Goal: Task Accomplishment & Management: Manage account settings

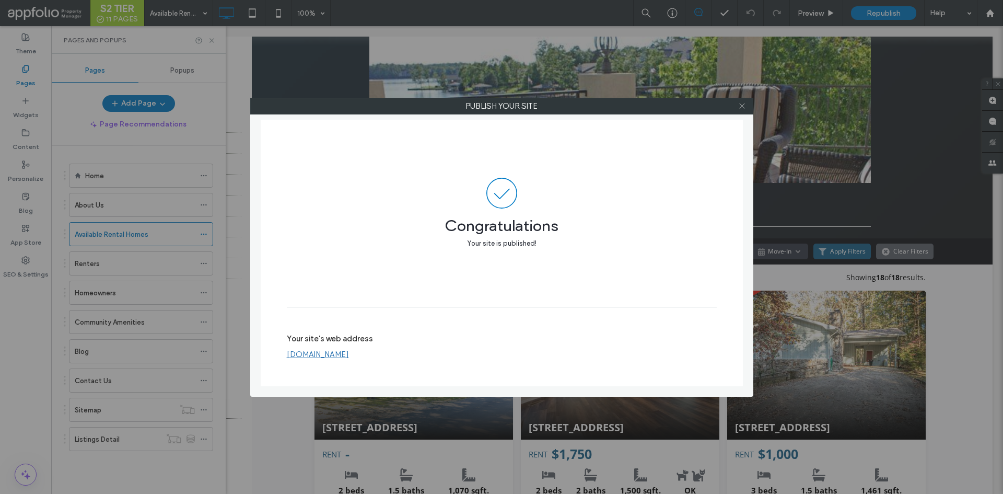
click at [744, 106] on icon at bounding box center [742, 106] width 8 height 8
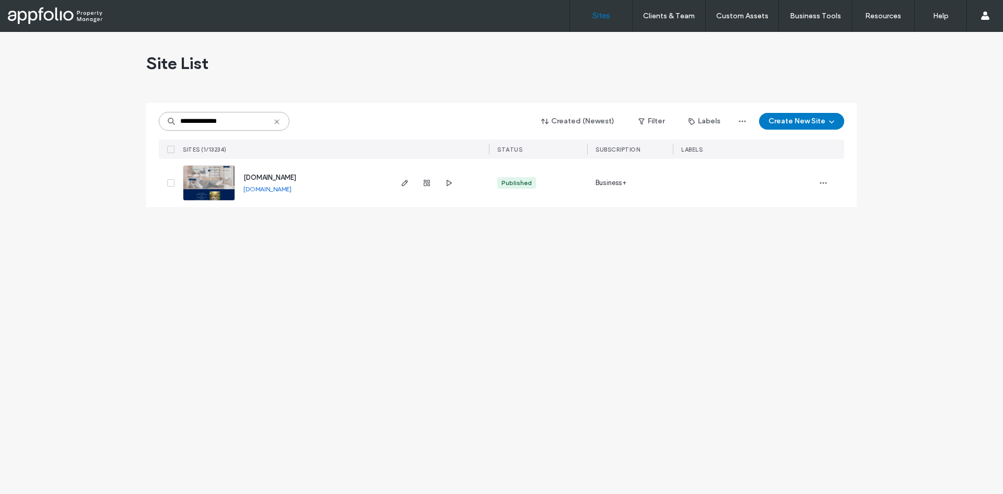
click at [225, 119] on input "**********" at bounding box center [224, 121] width 131 height 19
click at [212, 120] on input "******" at bounding box center [224, 121] width 131 height 19
type input "**********"
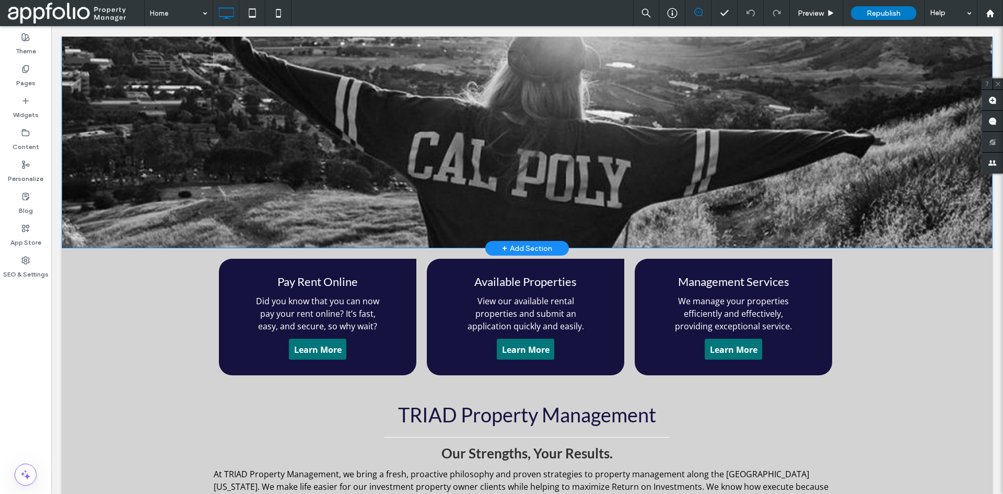
scroll to position [908, 0]
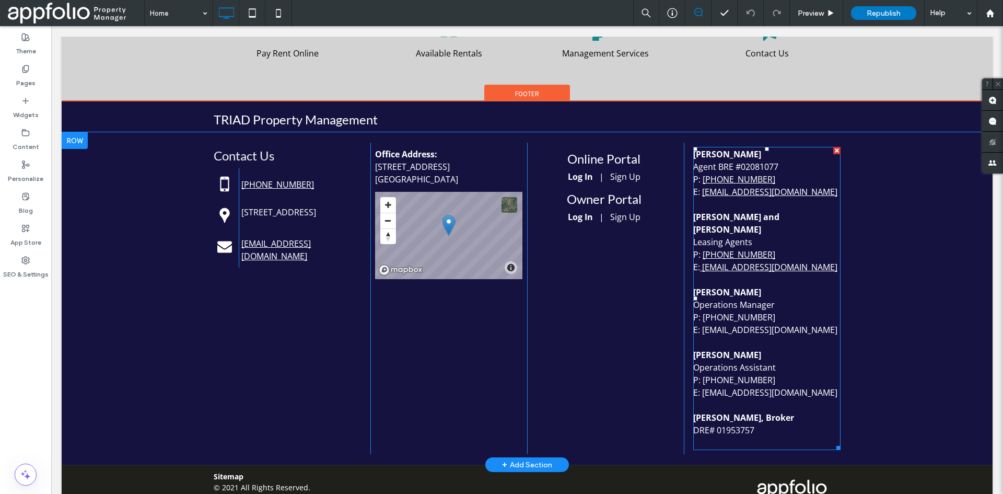
click at [753, 286] on p "Terry Daniels" at bounding box center [766, 292] width 147 height 13
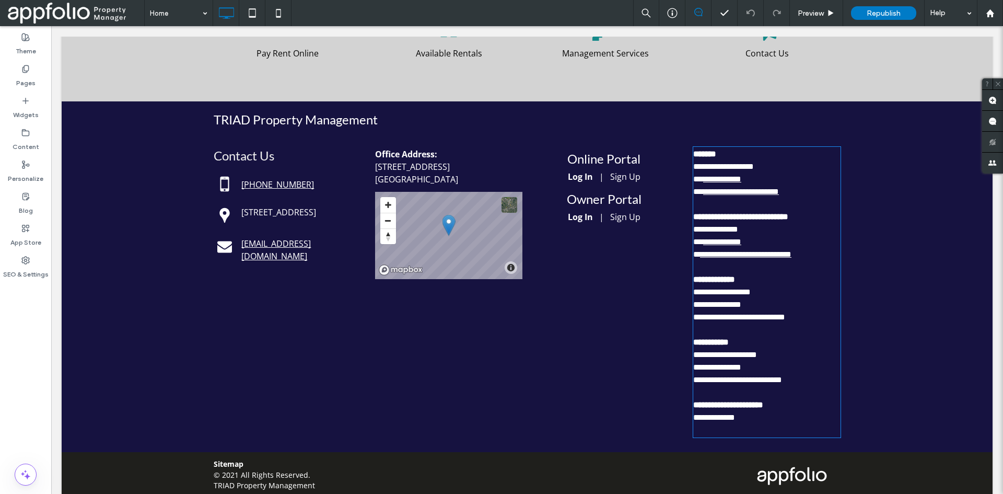
type input "*********"
type input "**"
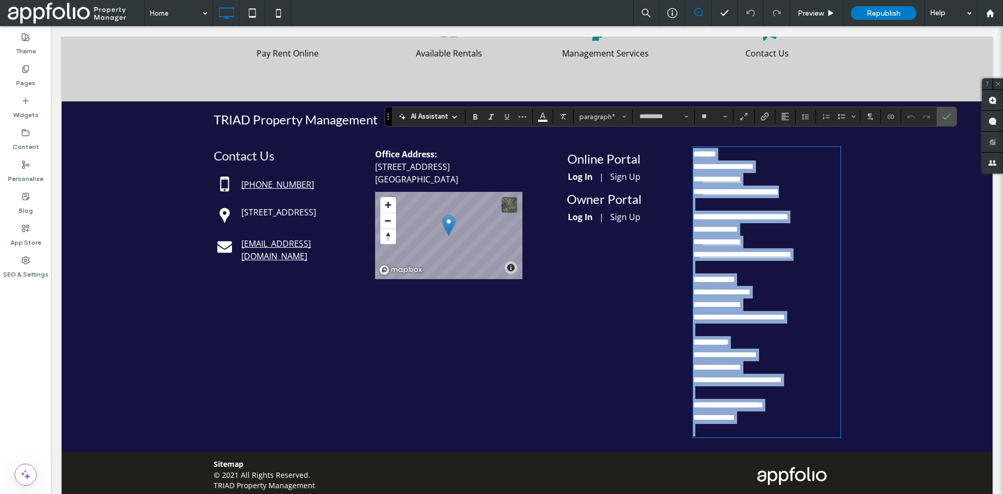
click at [745, 273] on p "**********" at bounding box center [766, 279] width 147 height 13
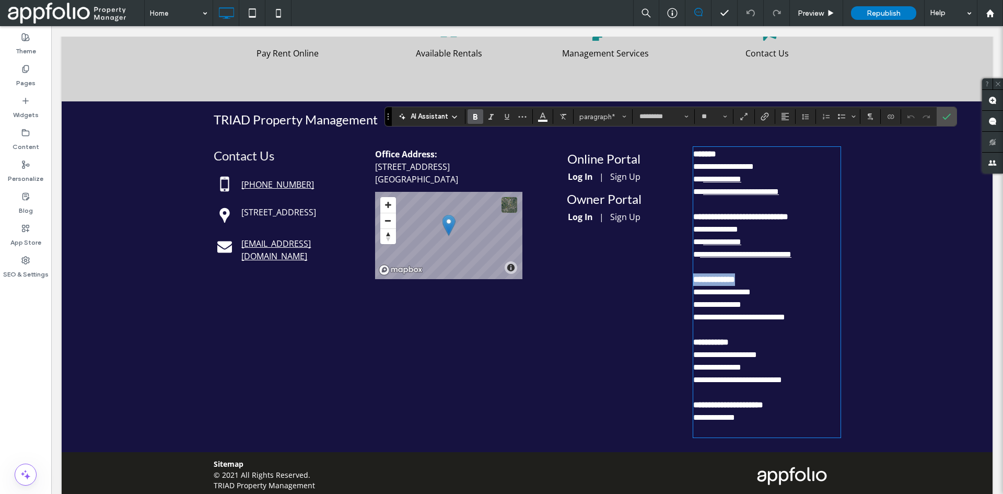
drag, startPoint x: 756, startPoint y: 266, endPoint x: 686, endPoint y: 267, distance: 70.0
click at [686, 267] on div "**********" at bounding box center [762, 292] width 157 height 299
click at [947, 118] on icon "Confirm" at bounding box center [946, 116] width 8 height 8
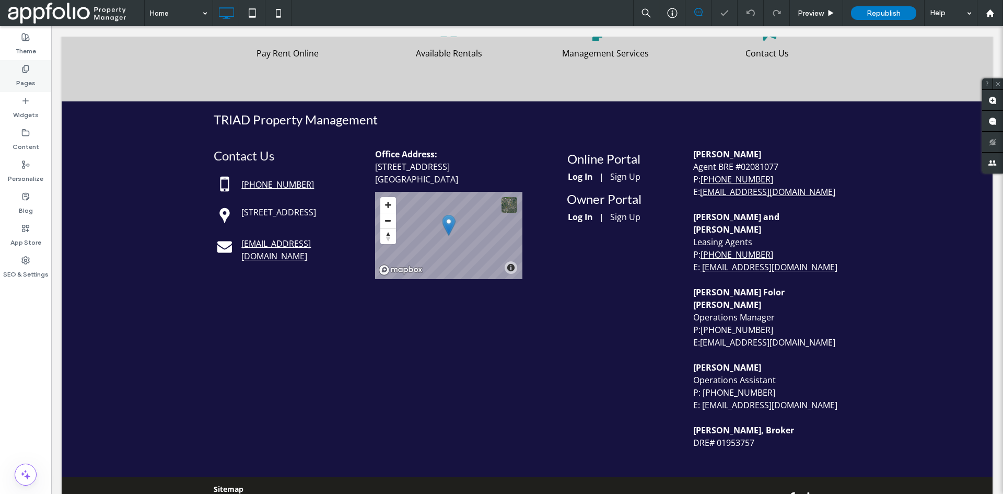
click at [32, 74] on label "Pages" at bounding box center [25, 80] width 19 height 15
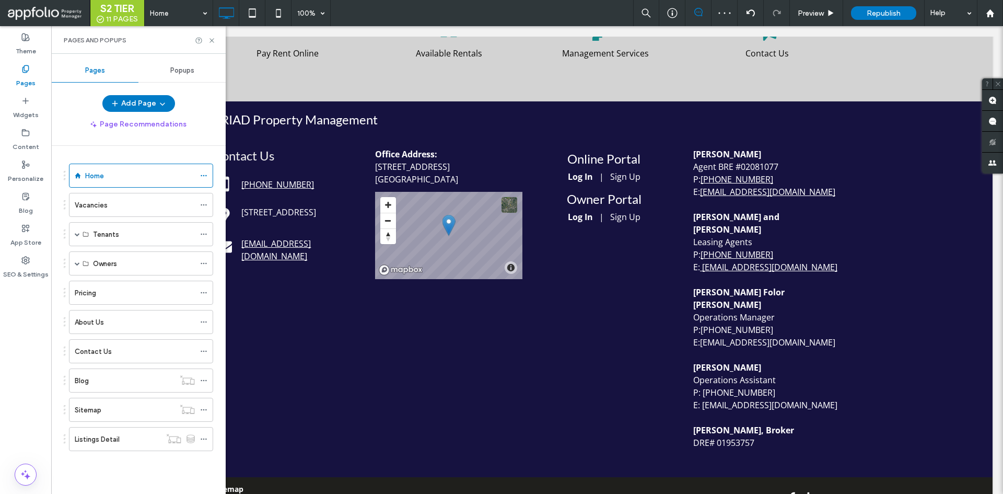
click at [124, 322] on div "About Us" at bounding box center [135, 322] width 120 height 11
click at [212, 40] on use at bounding box center [211, 40] width 4 height 4
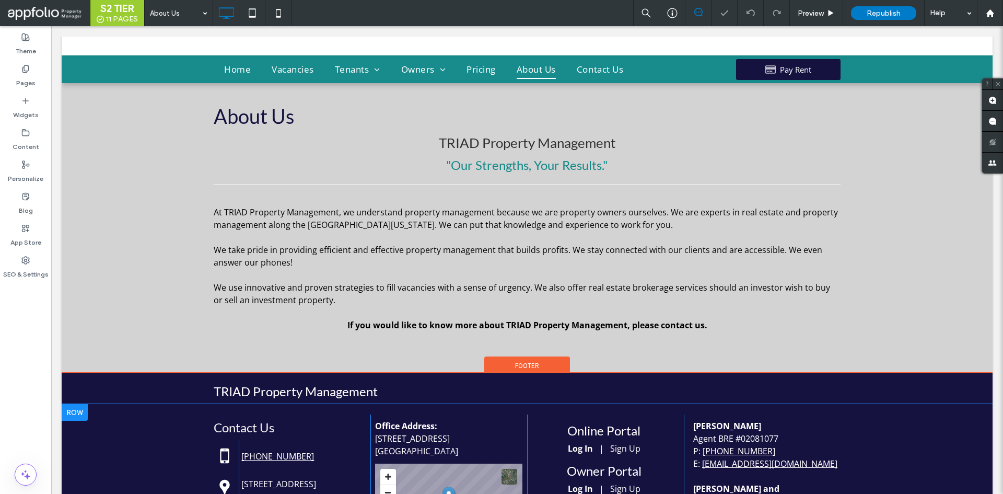
scroll to position [104, 0]
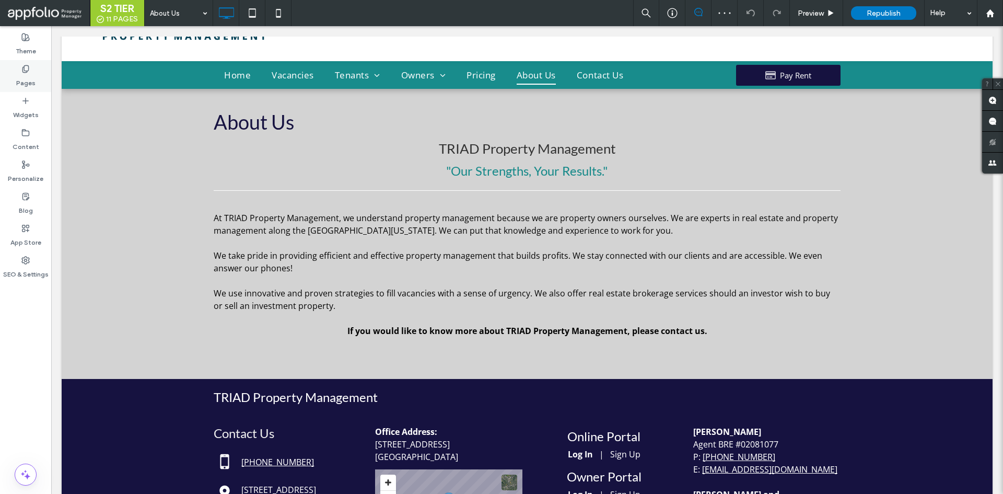
drag, startPoint x: 38, startPoint y: 70, endPoint x: 44, endPoint y: 78, distance: 10.0
click at [38, 70] on div "Pages" at bounding box center [25, 76] width 51 height 32
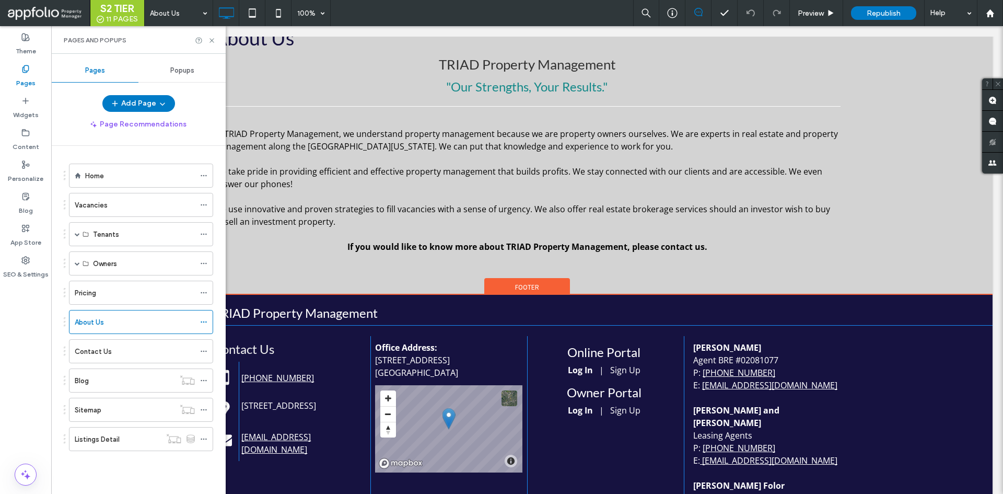
scroll to position [394, 0]
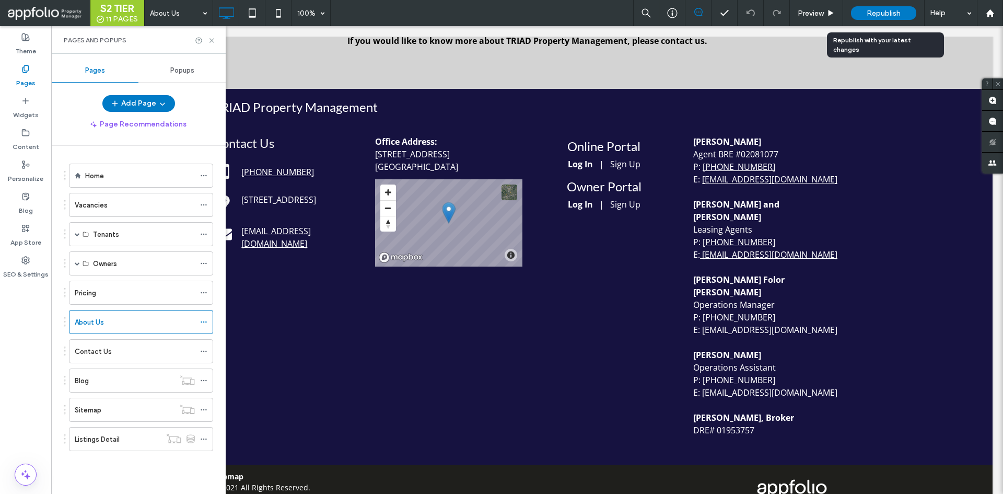
click at [900, 9] on span "Republish" at bounding box center [884, 13] width 34 height 9
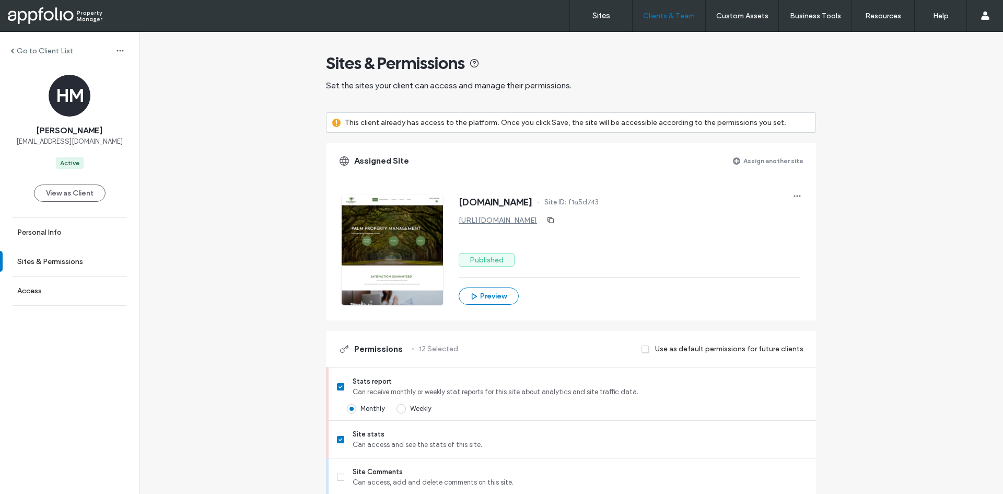
click at [43, 58] on div "Go to Client List" at bounding box center [69, 50] width 139 height 17
click at [43, 54] on label "Go to Client List" at bounding box center [45, 50] width 56 height 9
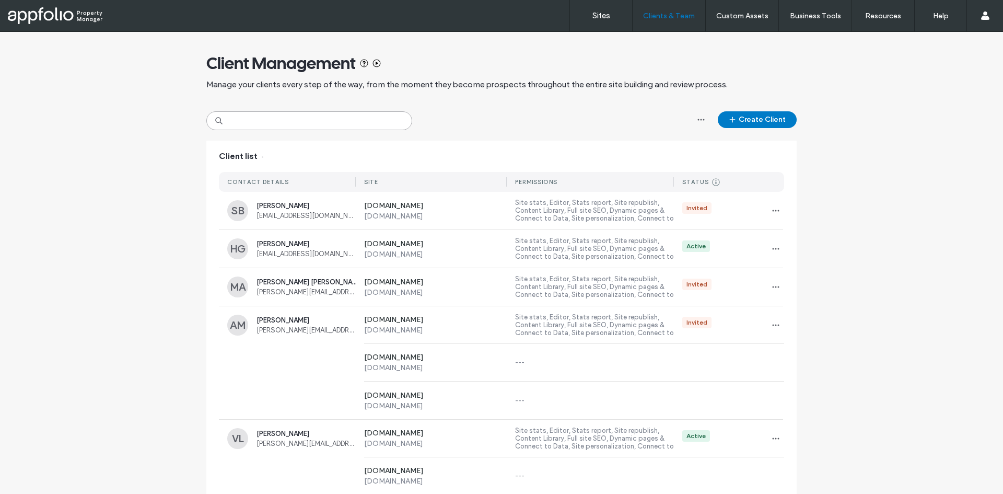
click at [301, 124] on input at bounding box center [309, 120] width 206 height 19
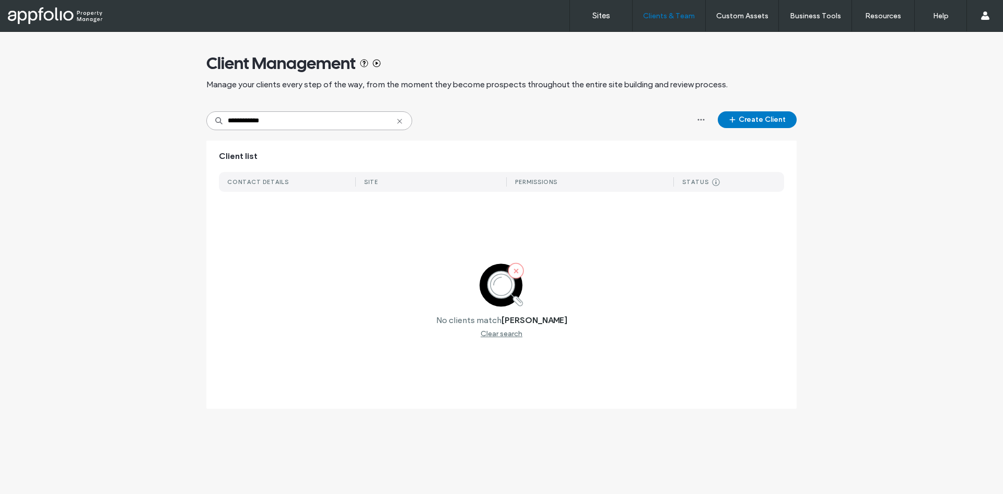
type input "**********"
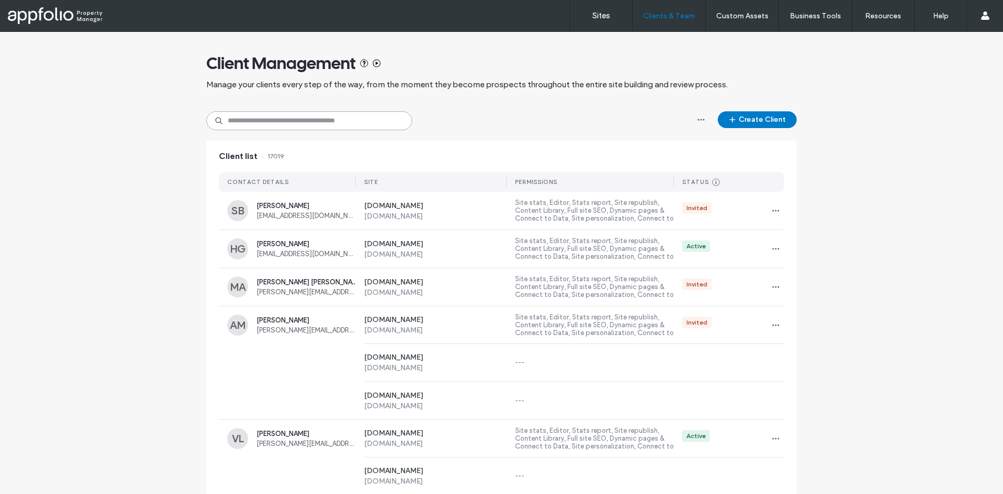
paste input "**********"
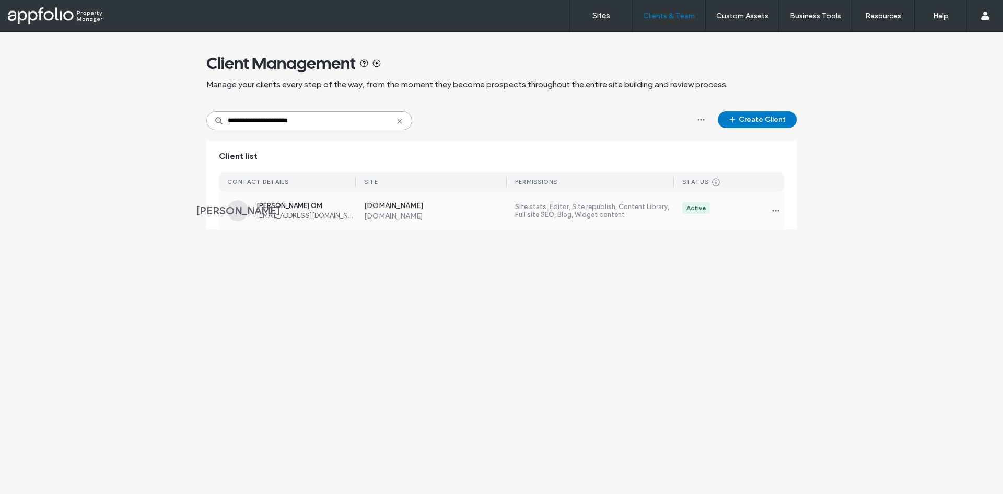
type input "**********"
drag, startPoint x: 519, startPoint y: 210, endPoint x: 516, endPoint y: 206, distance: 5.6
click at [519, 210] on label "Site stats, Editor, Site republish, Content Library, Full site SEO, Blog, Widge…" at bounding box center [594, 211] width 159 height 16
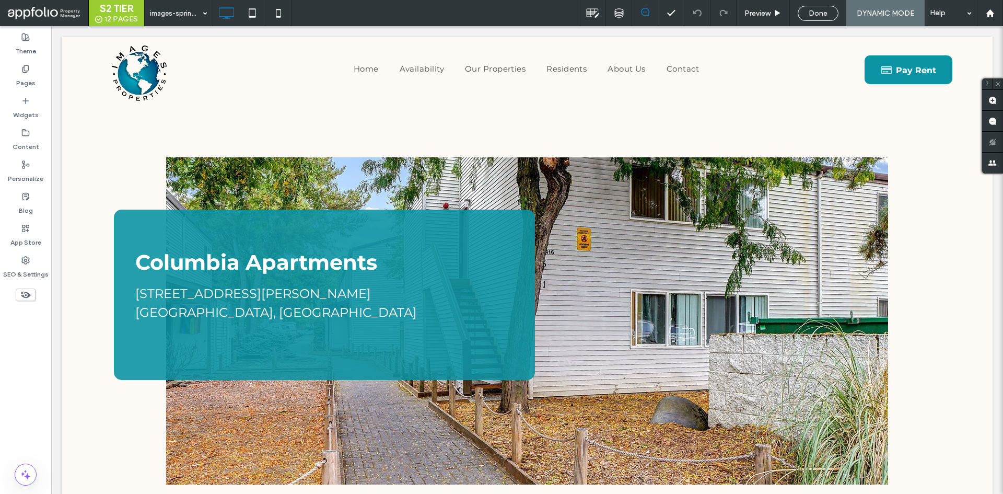
click at [523, 13] on div "images-springcreek-apartments Preview Done DYNAMIC MODE Help" at bounding box center [573, 13] width 859 height 26
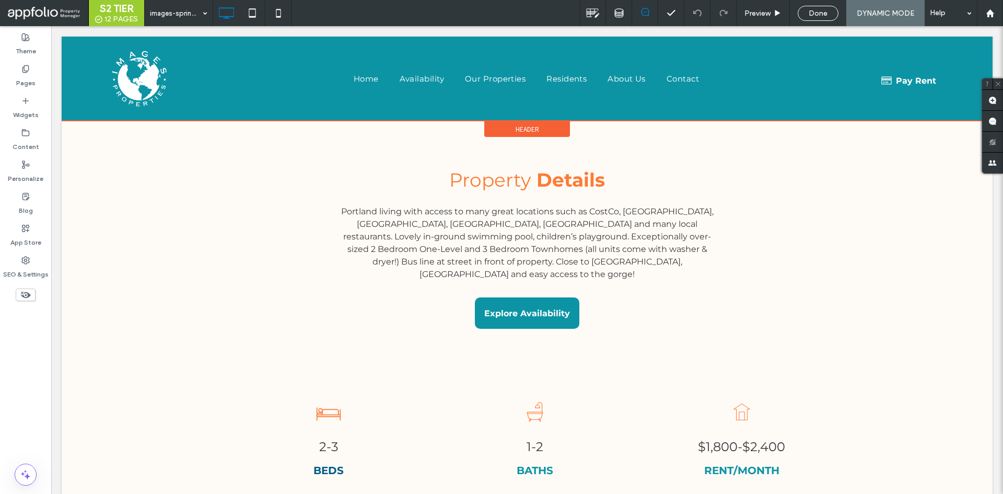
scroll to position [522, 0]
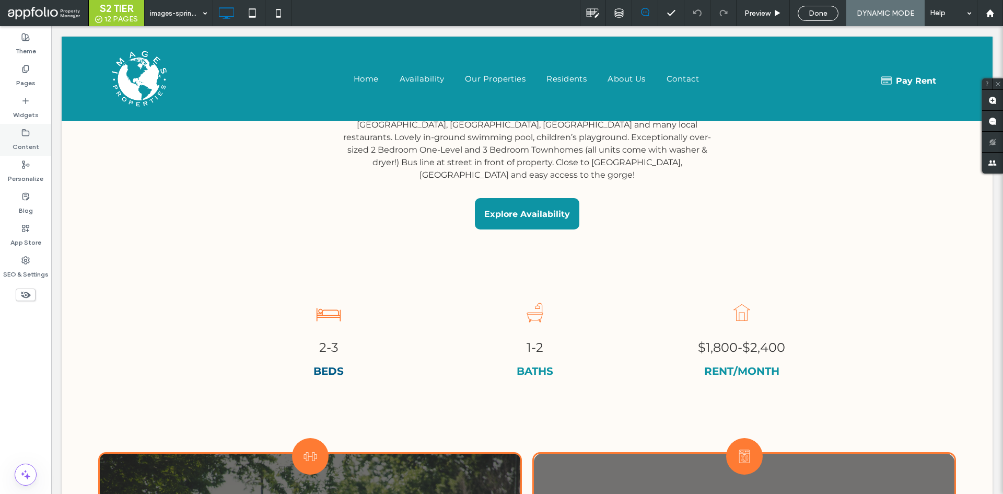
click at [9, 137] on div "Content" at bounding box center [25, 140] width 51 height 32
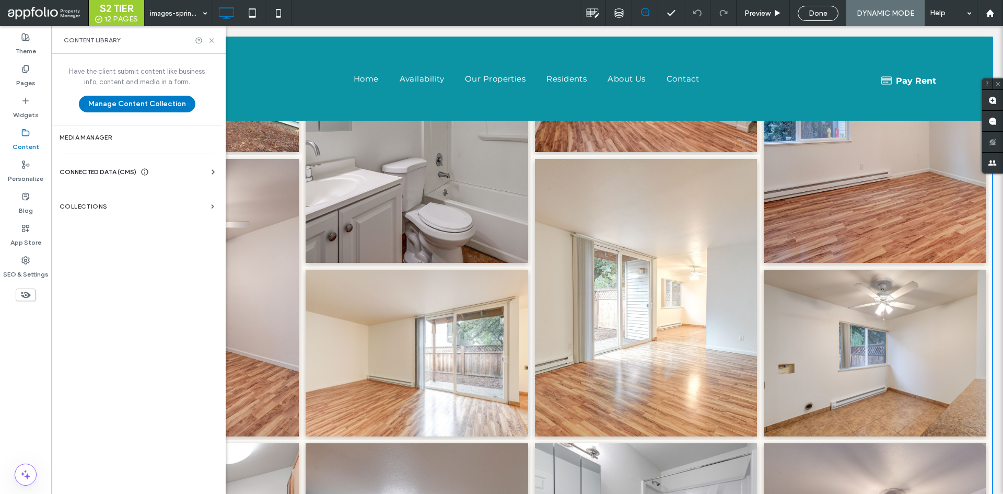
scroll to position [1358, 0]
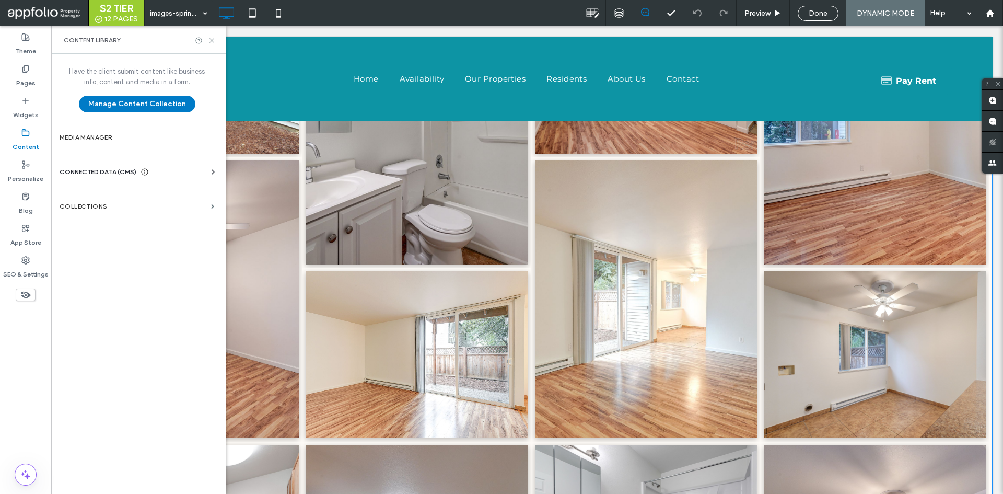
click at [476, 292] on link at bounding box center [417, 354] width 236 height 177
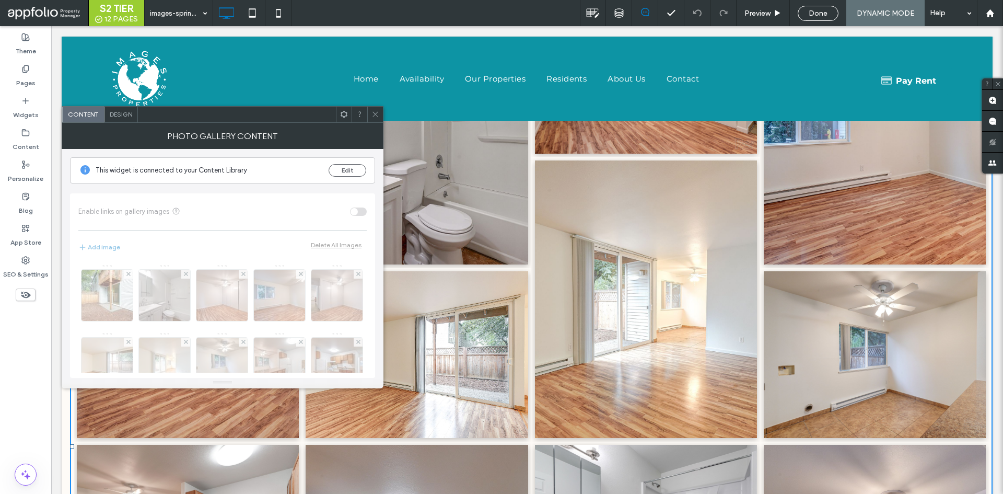
click at [476, 292] on link at bounding box center [417, 354] width 236 height 177
click at [373, 118] on span at bounding box center [375, 115] width 8 height 16
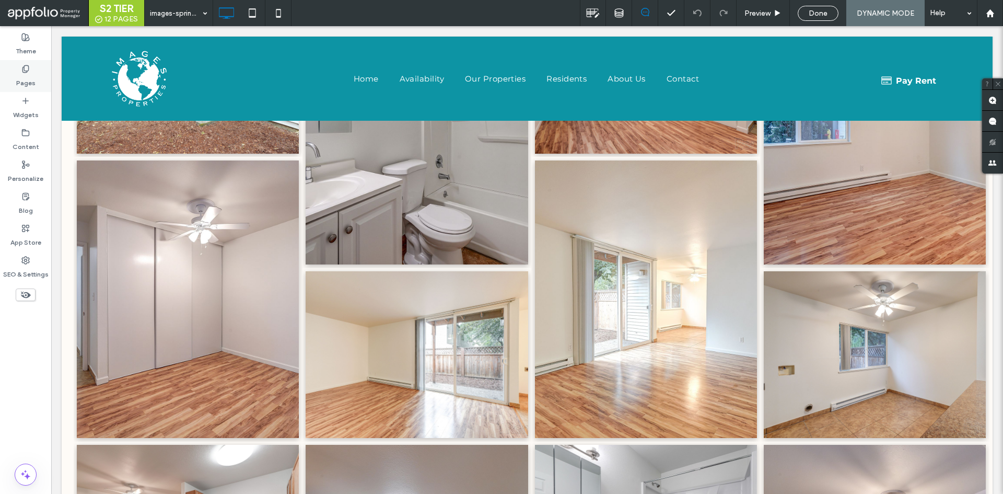
click at [28, 82] on label "Pages" at bounding box center [25, 80] width 19 height 15
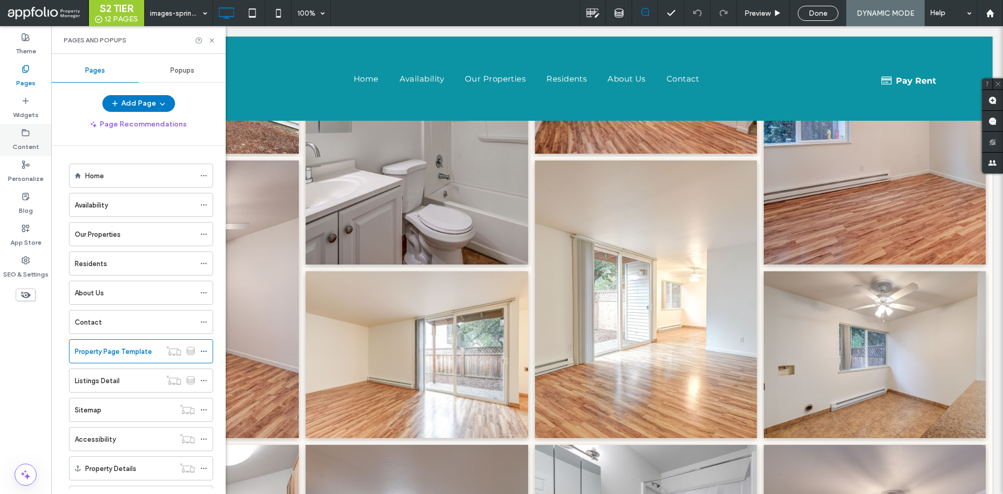
click at [30, 131] on div "Content" at bounding box center [25, 140] width 51 height 32
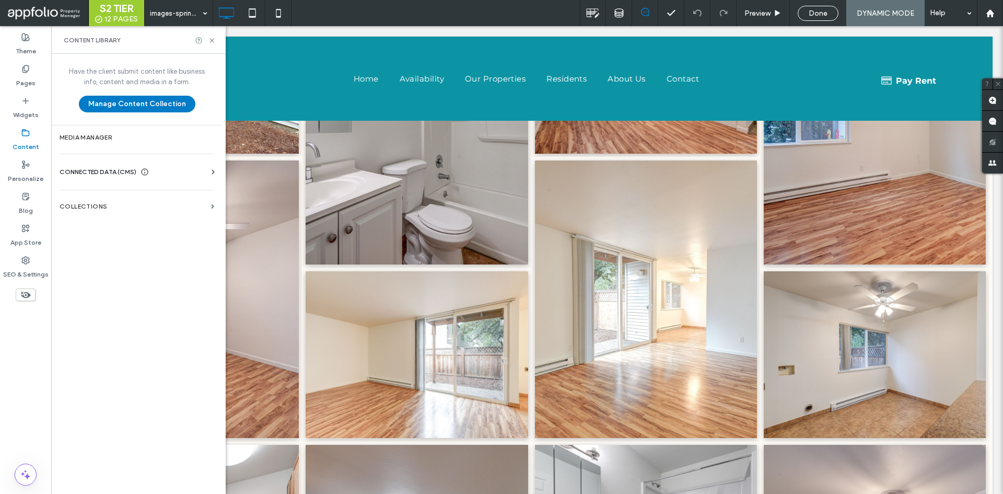
click at [182, 177] on div "CONNECTED DATA (CMS)" at bounding box center [139, 172] width 159 height 10
click at [176, 203] on label "Collections" at bounding box center [133, 206] width 147 height 7
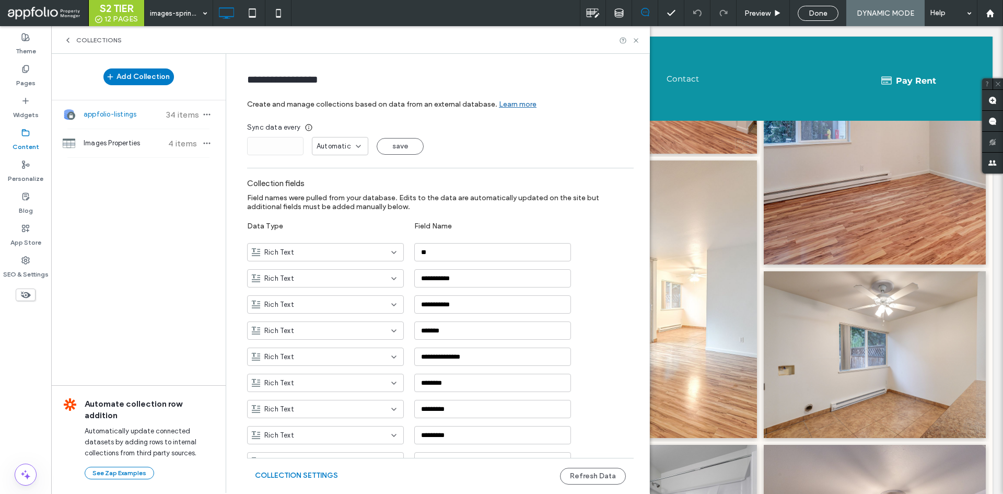
click at [66, 41] on icon at bounding box center [68, 40] width 8 height 8
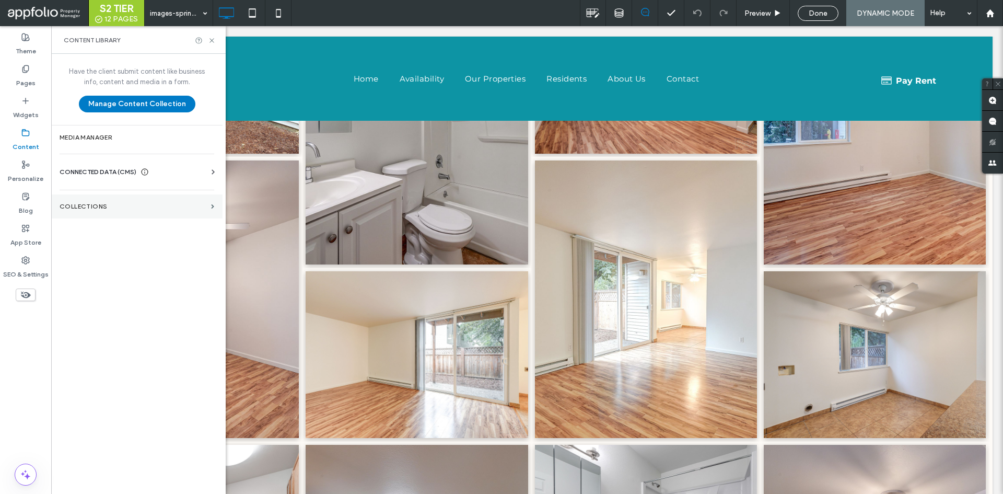
click at [122, 216] on section "Collections" at bounding box center [136, 206] width 171 height 24
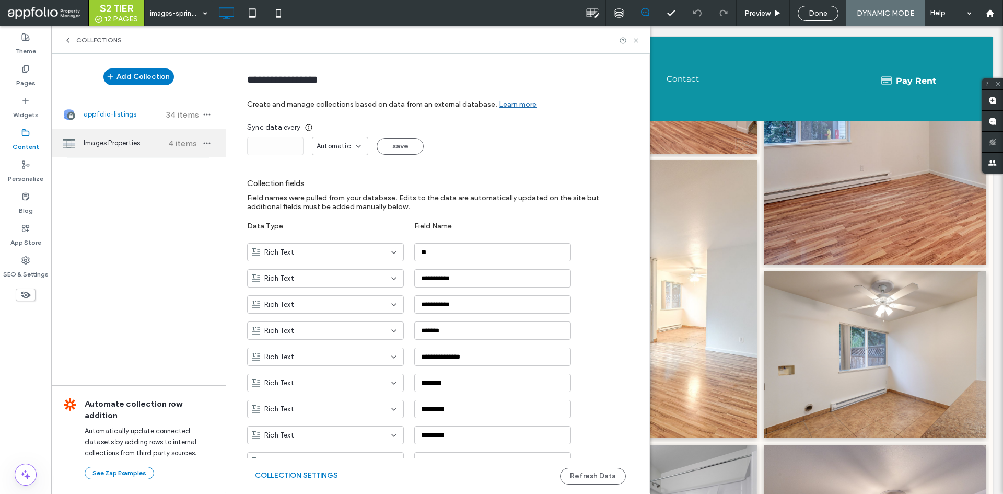
click at [128, 149] on div "Images Properties 4 items" at bounding box center [138, 143] width 174 height 28
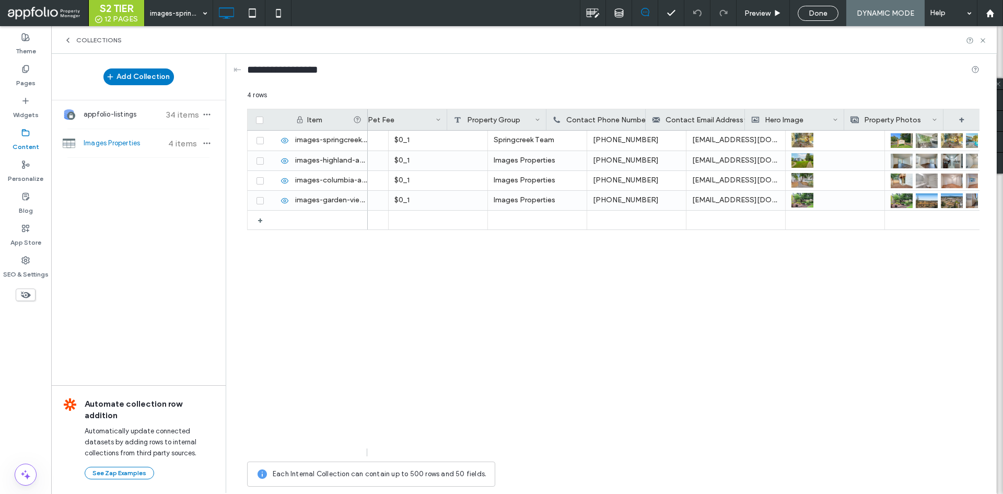
scroll to position [0, 1409]
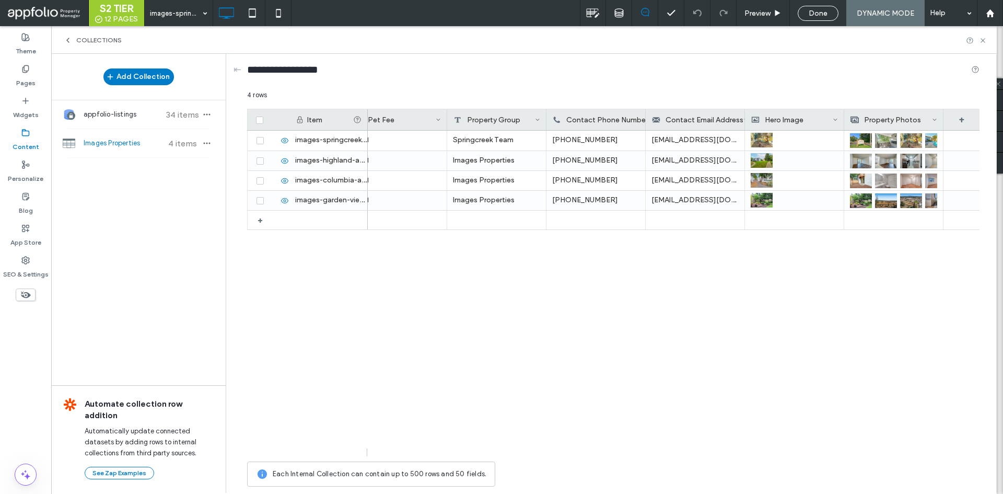
click at [33, 140] on label "Content" at bounding box center [26, 144] width 27 height 15
click at [65, 40] on icon at bounding box center [68, 40] width 8 height 8
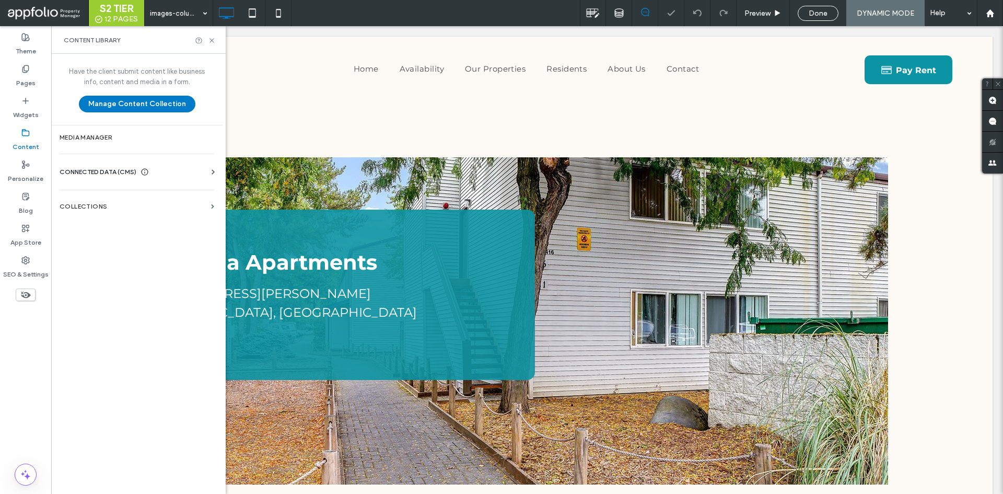
scroll to position [0, 0]
click at [165, 208] on label "Collections" at bounding box center [133, 206] width 147 height 7
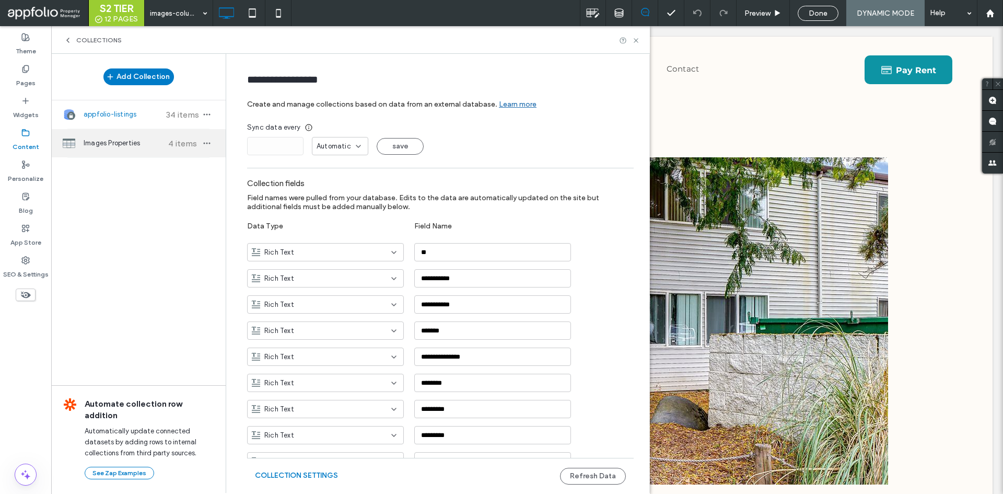
click at [138, 148] on div "Images Properties 4 items" at bounding box center [138, 143] width 174 height 28
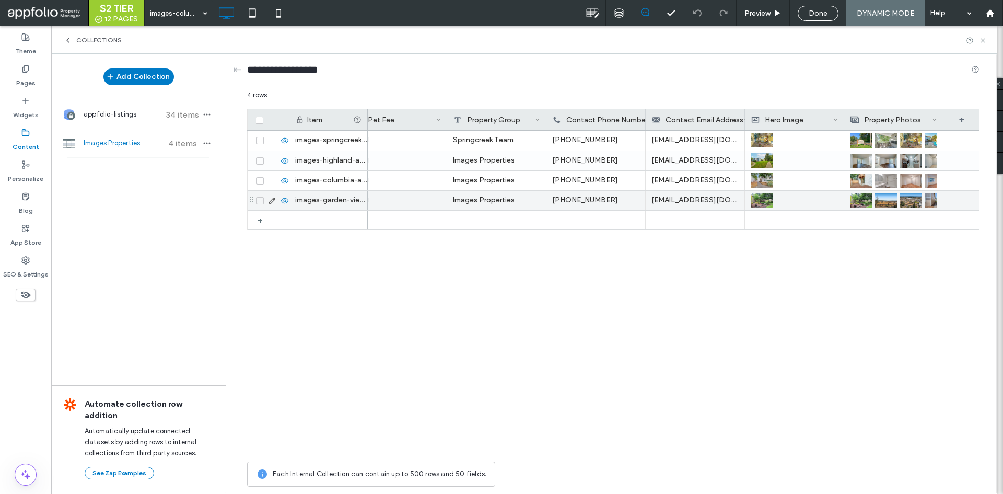
click at [906, 182] on img at bounding box center [911, 180] width 22 height 15
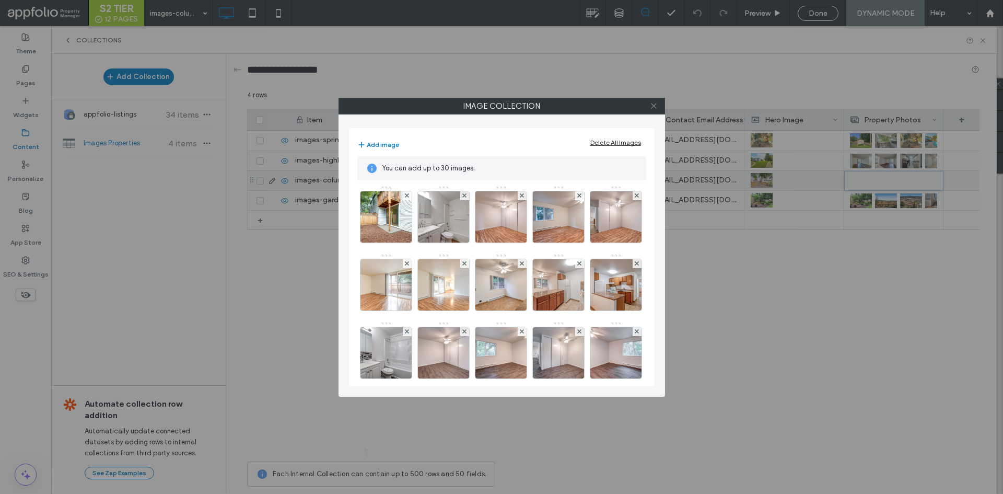
click at [651, 104] on icon at bounding box center [654, 106] width 8 height 8
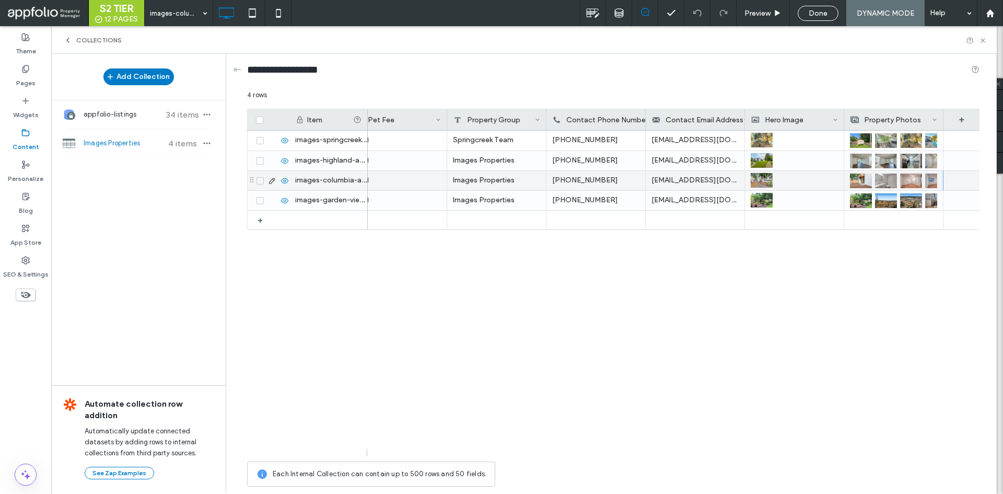
click at [888, 176] on img at bounding box center [886, 180] width 22 height 15
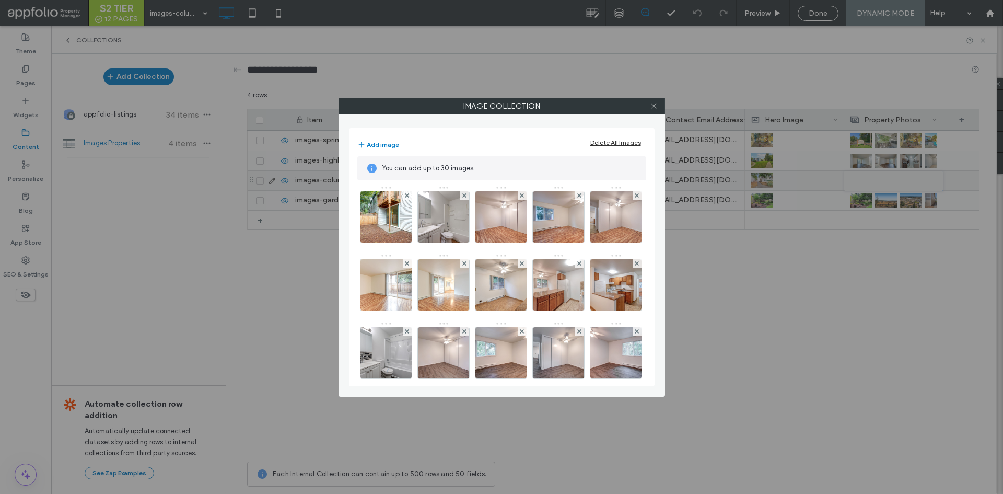
click at [657, 103] on icon at bounding box center [654, 106] width 8 height 8
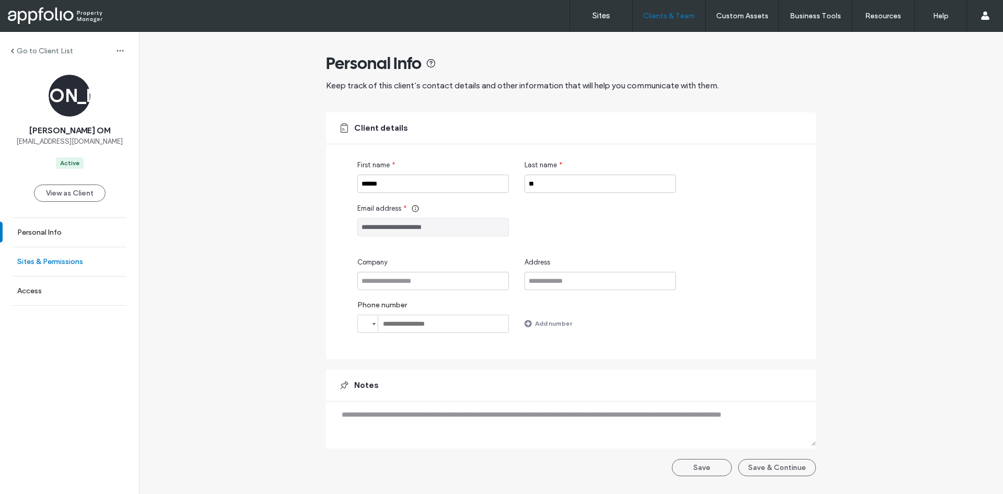
click at [86, 264] on link "Sites & Permissions" at bounding box center [69, 261] width 139 height 29
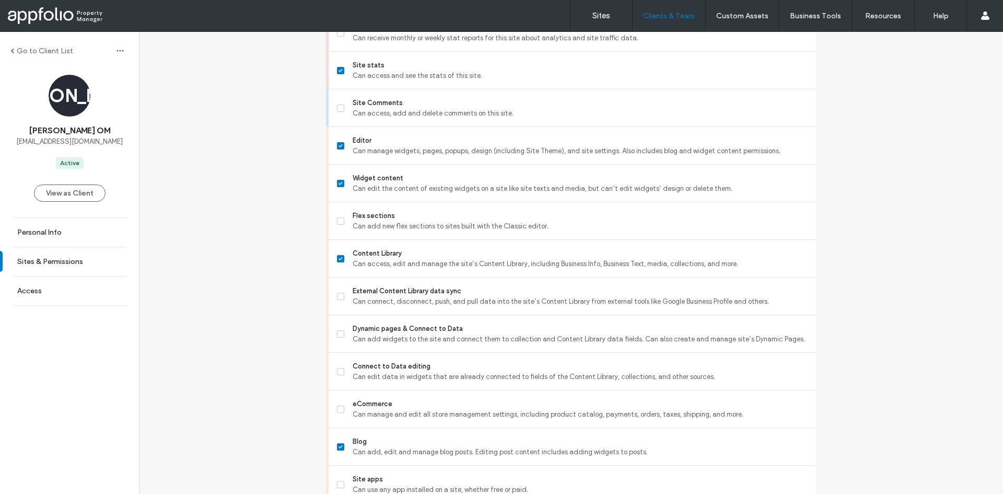
scroll to position [418, 0]
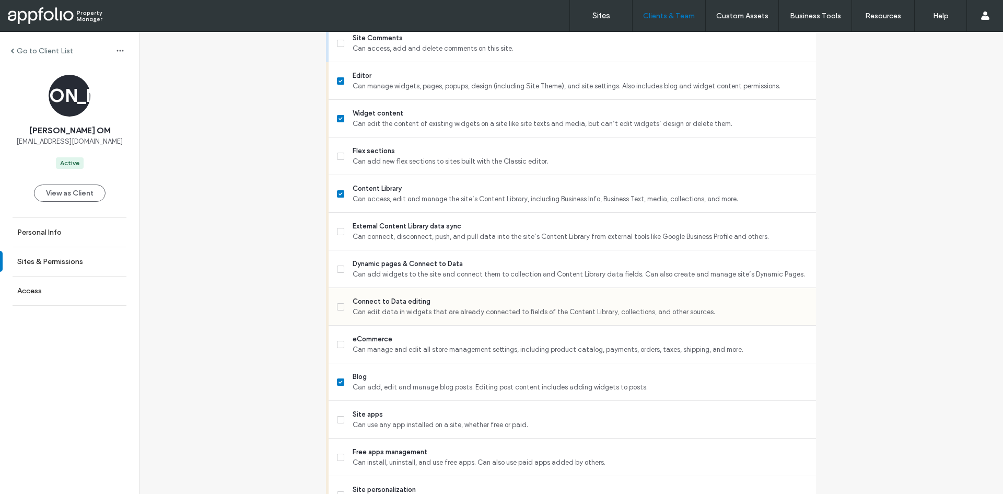
click at [450, 311] on span "Can edit data in widgets that are already connected to fields of the Content Li…" at bounding box center [580, 312] width 455 height 10
click at [485, 260] on span "Dynamic pages & Connect to Data" at bounding box center [580, 264] width 455 height 10
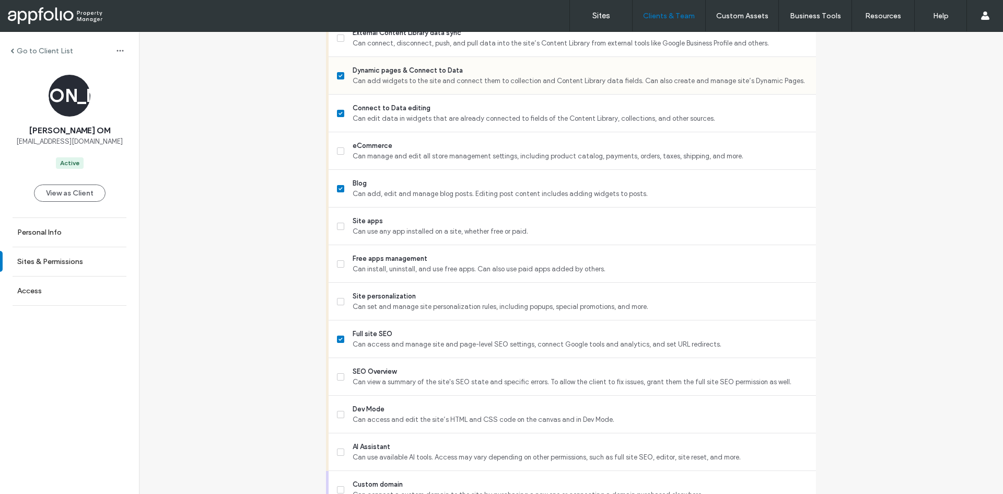
scroll to position [814, 0]
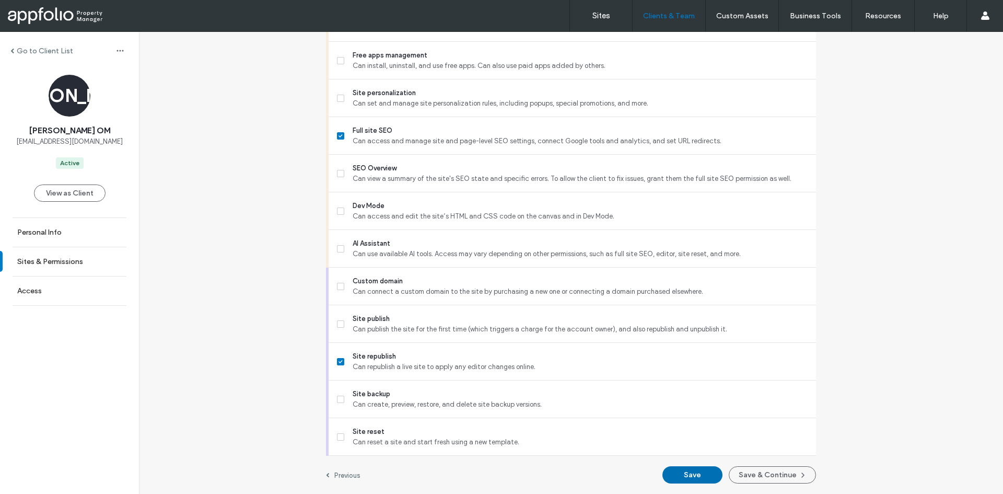
click at [699, 475] on button "Save" at bounding box center [692, 474] width 60 height 17
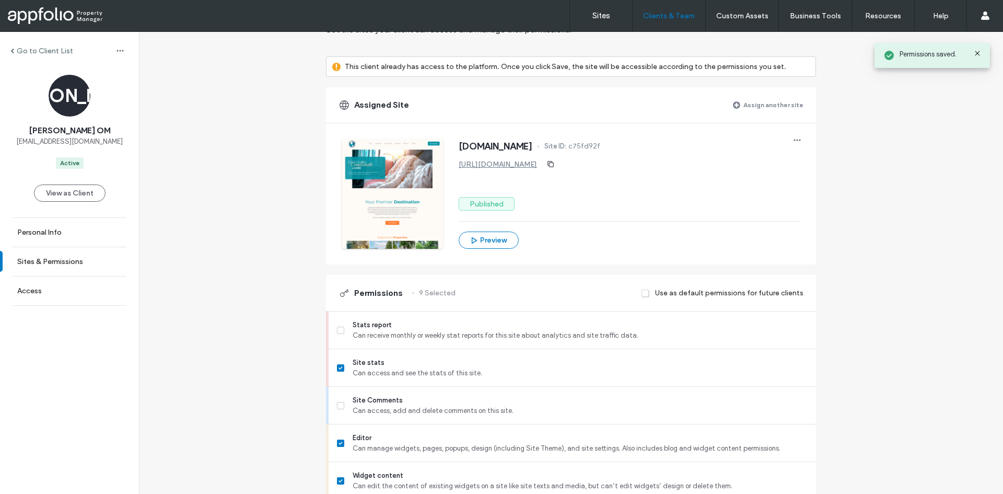
scroll to position [0, 0]
